Goal: Information Seeking & Learning: Learn about a topic

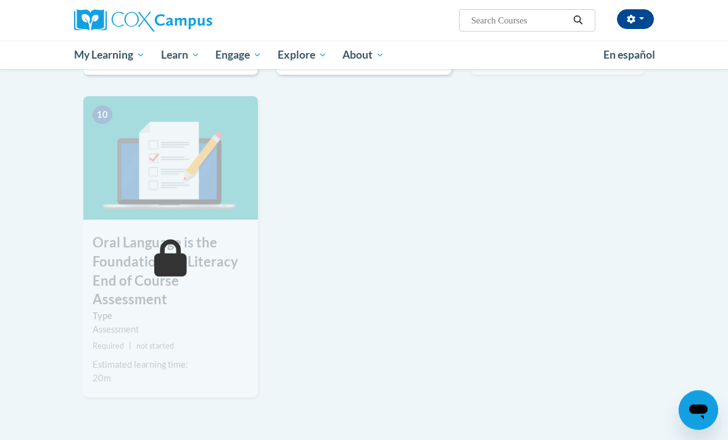
scroll to position [1277, 0]
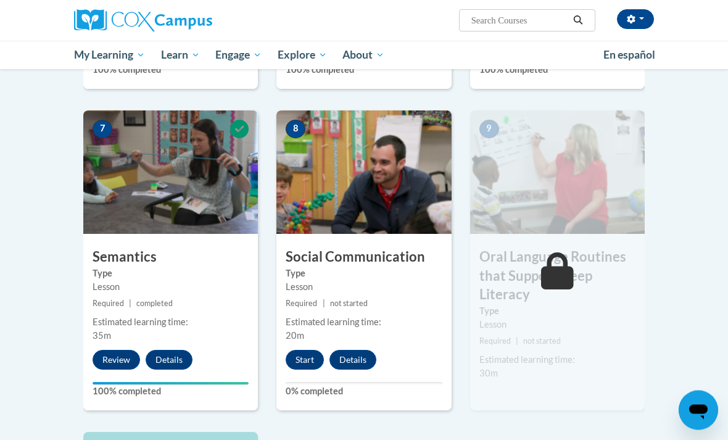
click at [295, 364] on button "Start" at bounding box center [305, 360] width 38 height 20
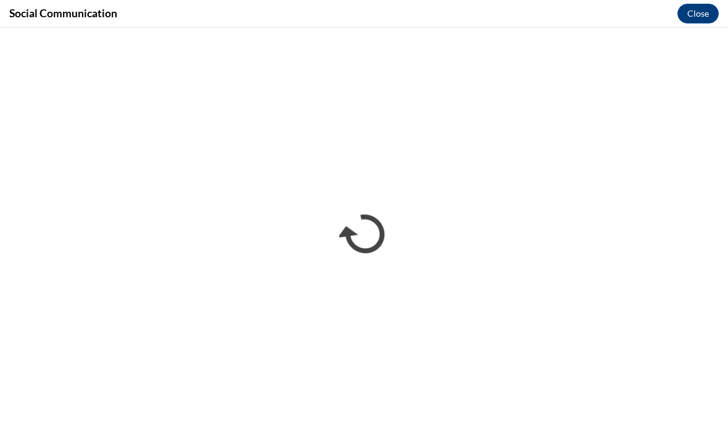
scroll to position [0, 0]
click at [1, 17] on div "Social Communication Close" at bounding box center [364, 14] width 728 height 28
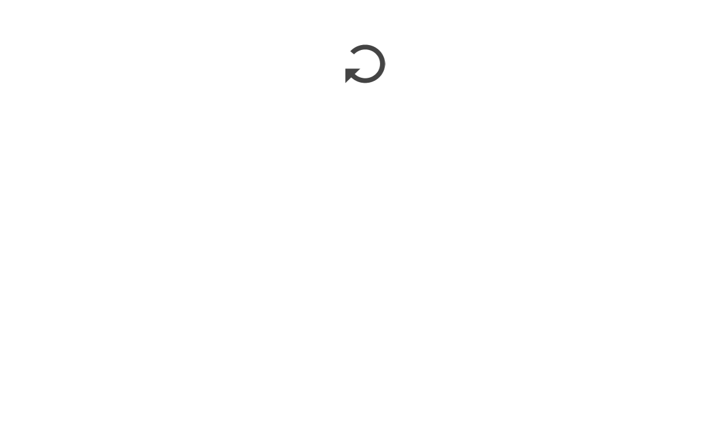
scroll to position [1091, 0]
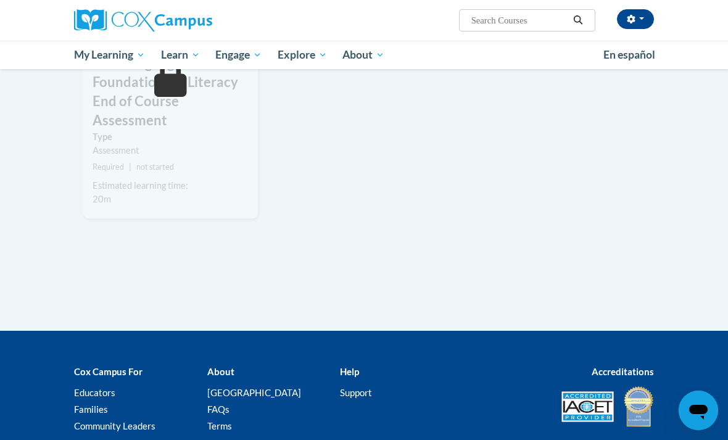
scroll to position [1522, 0]
